Goal: Navigation & Orientation: Find specific page/section

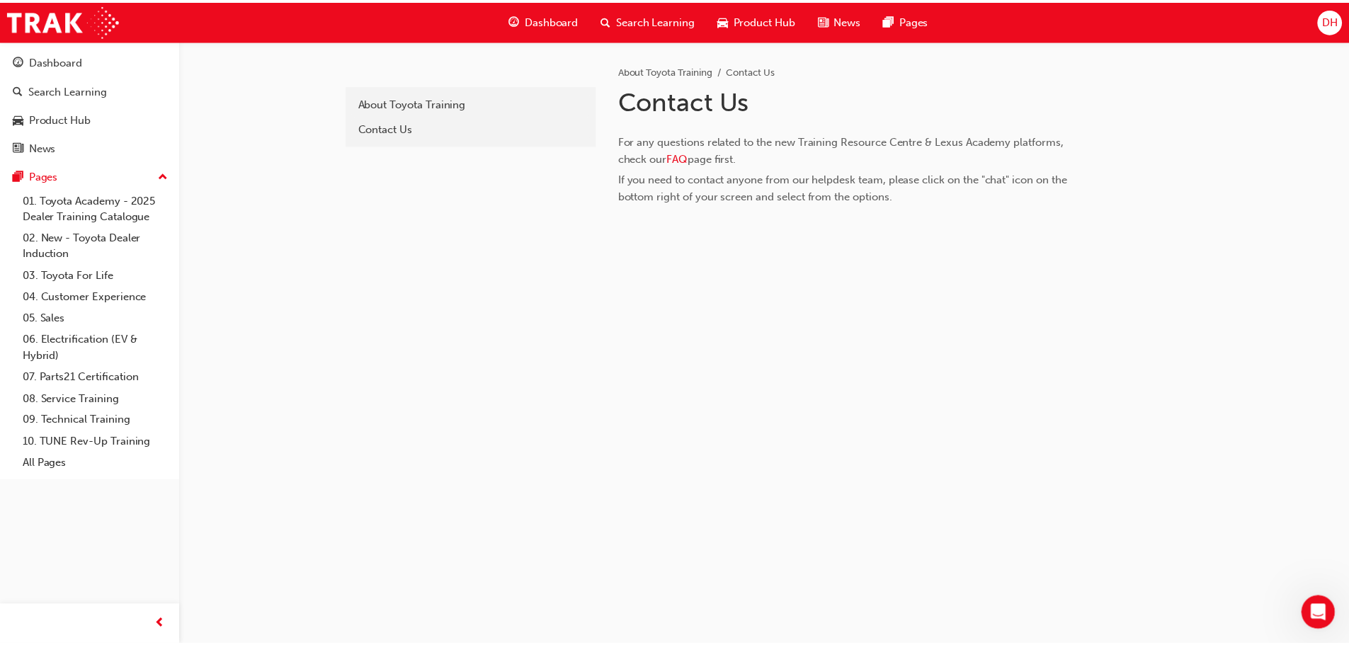
scroll to position [428, 0]
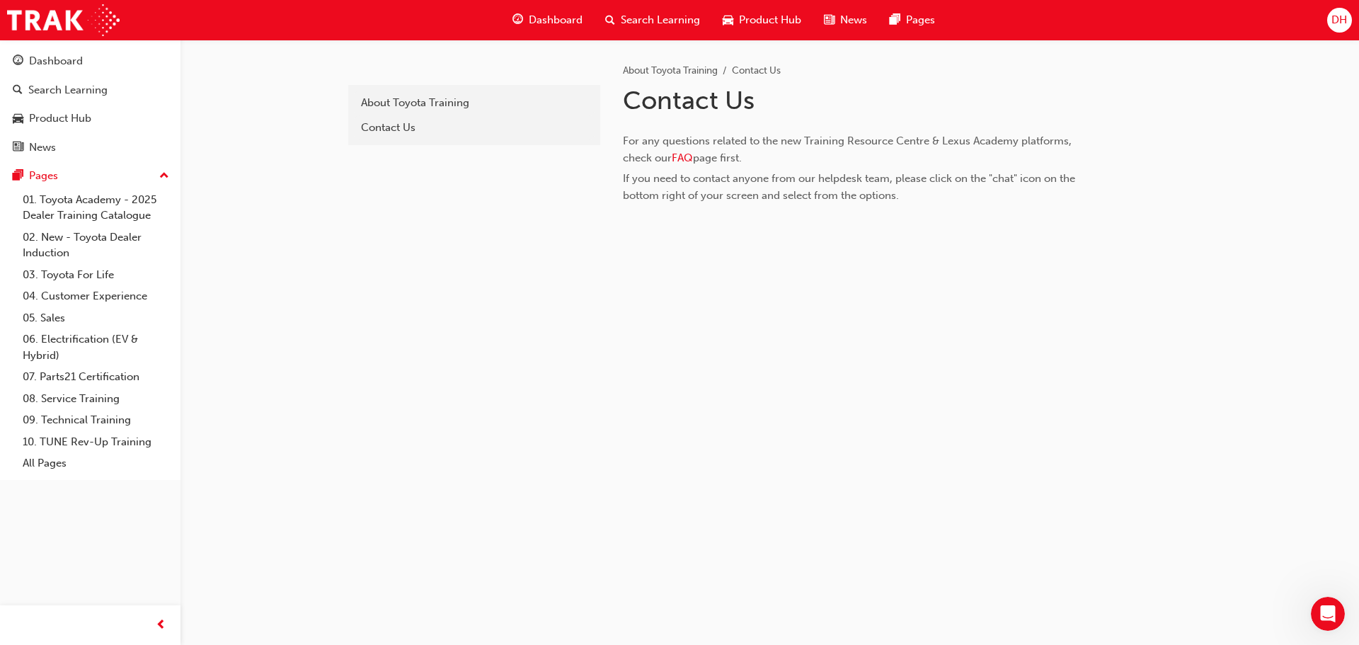
click at [565, 19] on span "Dashboard" at bounding box center [556, 20] width 54 height 16
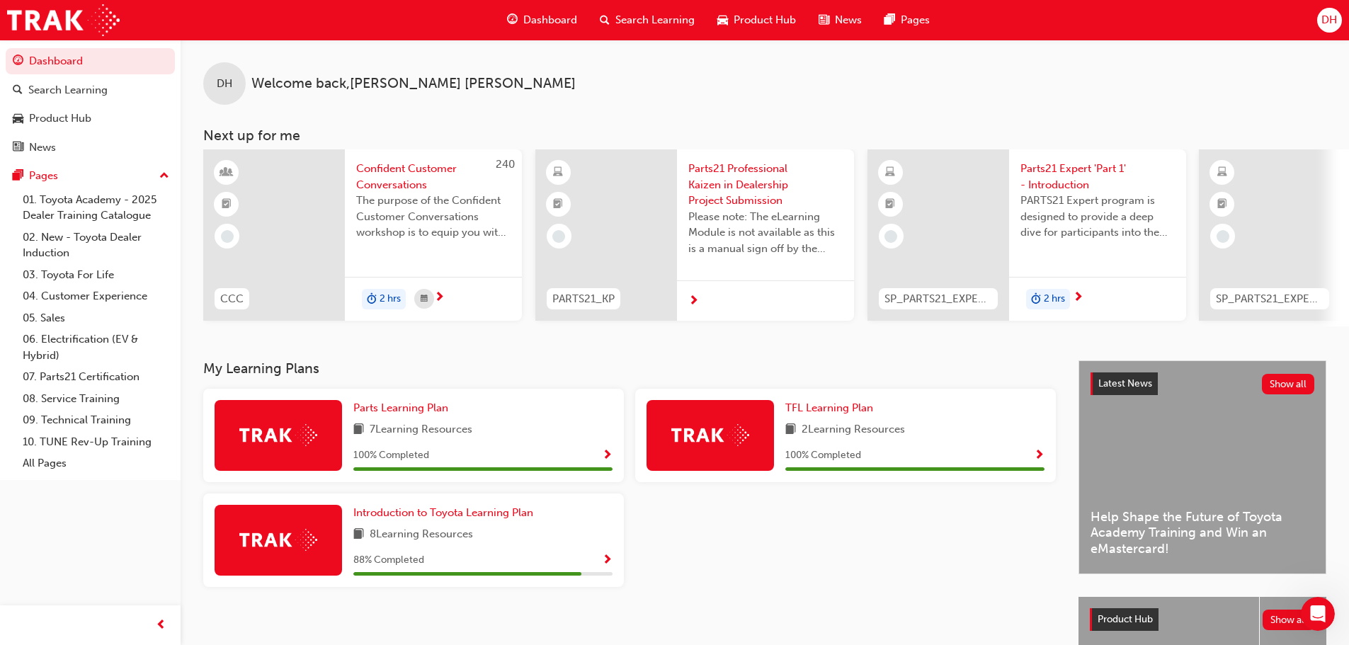
click at [1330, 16] on span "DH" at bounding box center [1329, 20] width 16 height 16
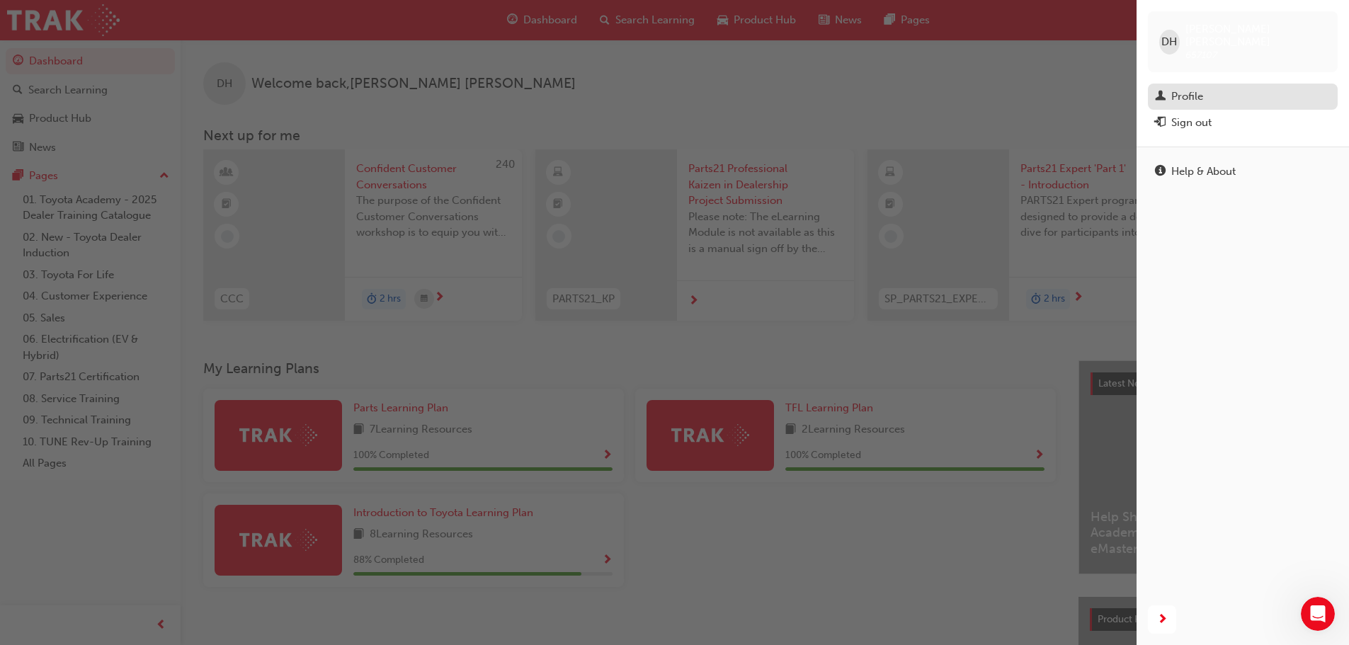
click at [1190, 89] on div "Profile" at bounding box center [1187, 97] width 32 height 16
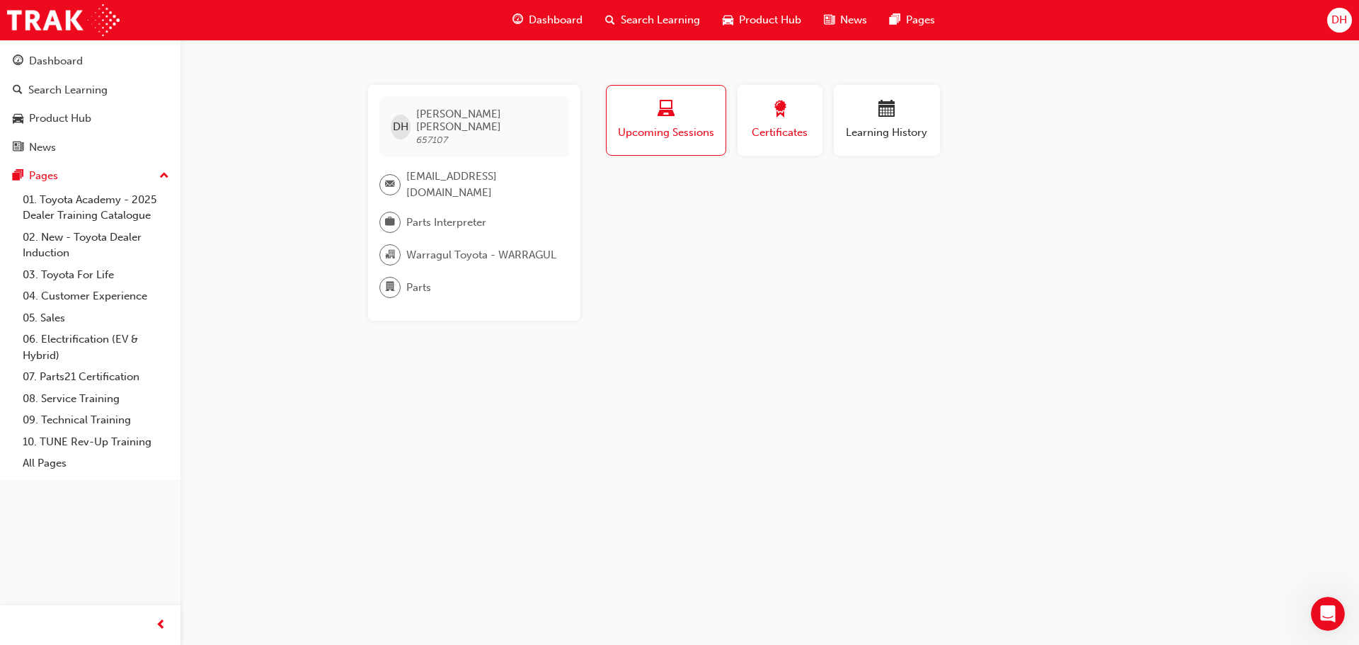
click at [762, 123] on div "Certificates" at bounding box center [780, 121] width 64 height 40
click at [552, 6] on div "Dashboard" at bounding box center [547, 20] width 93 height 29
